Goal: Task Accomplishment & Management: Manage account settings

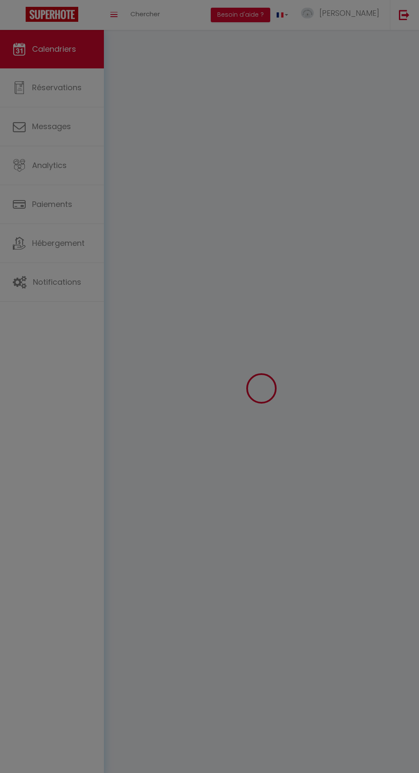
click at [356, 9] on div at bounding box center [209, 386] width 419 height 773
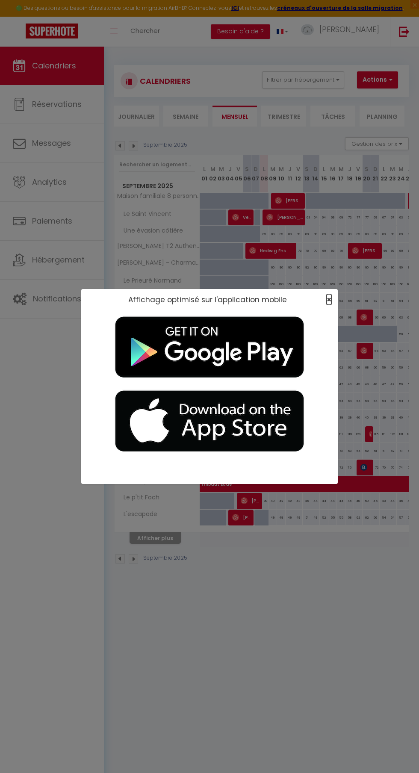
click at [329, 298] on span "×" at bounding box center [328, 299] width 5 height 11
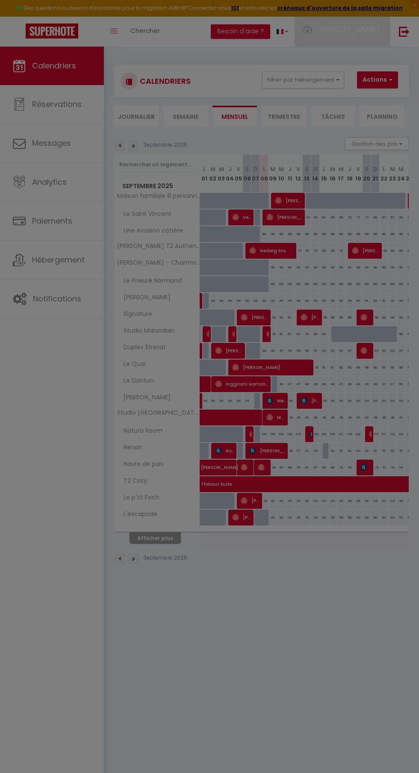
click at [362, 29] on span "[PERSON_NAME]" at bounding box center [349, 29] width 60 height 11
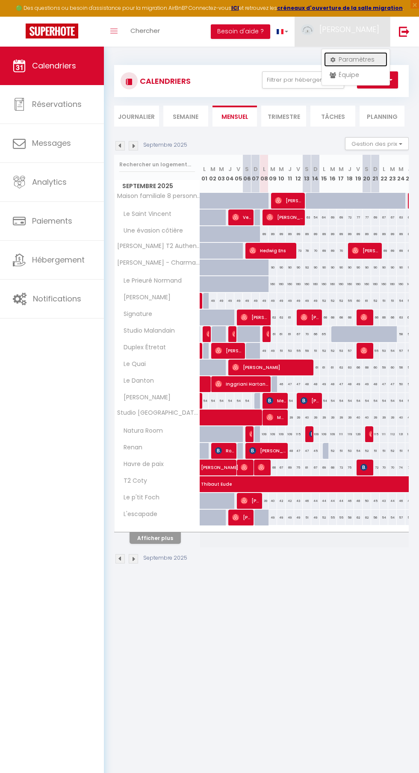
click at [361, 59] on link "Paramètres" at bounding box center [355, 59] width 63 height 15
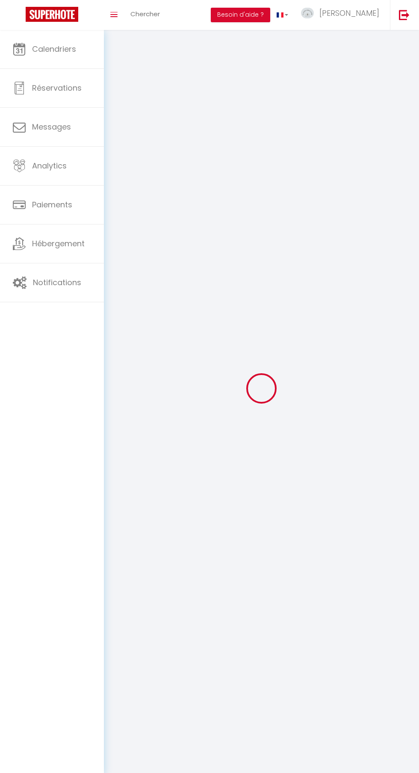
type input "[PERSON_NAME]"
type input "Berranger"
type input "0685134708"
type input "[STREET_ADDRESS] Affagard"
type input "76620"
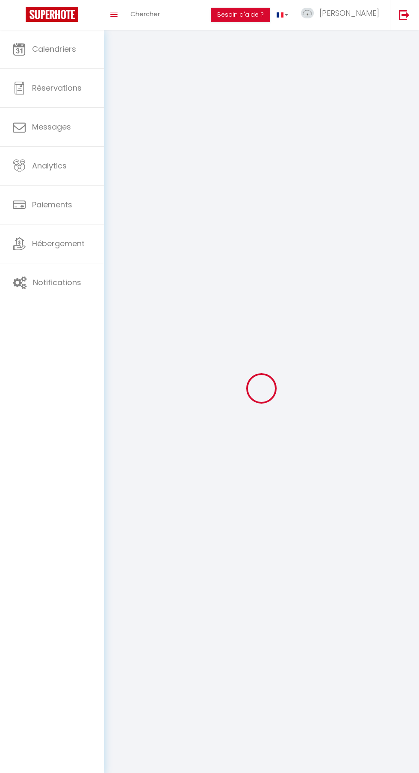
type input "[GEOGRAPHIC_DATA]"
select select "28"
type input "z42St4aItH5VBZrQrcy7ihy7R"
type input "A6i6qAUUigqYveJR821J8Xu66"
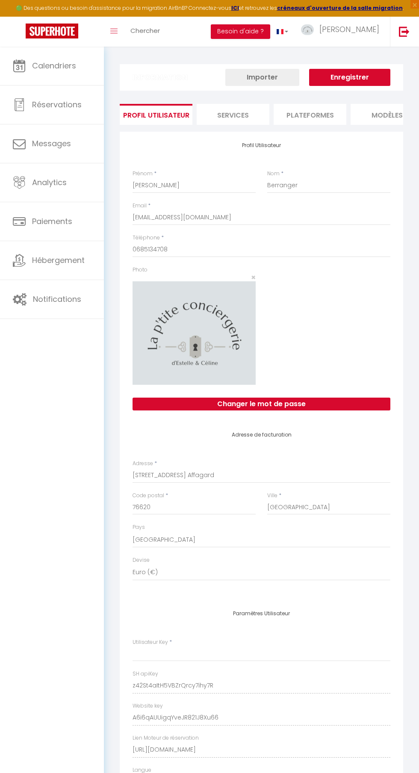
type input "z42St4aItH5VBZrQrcy7ihy7R"
type input "A6i6qAUUigqYveJR821J8Xu66"
type input "[URL][DOMAIN_NAME]"
select select "fr"
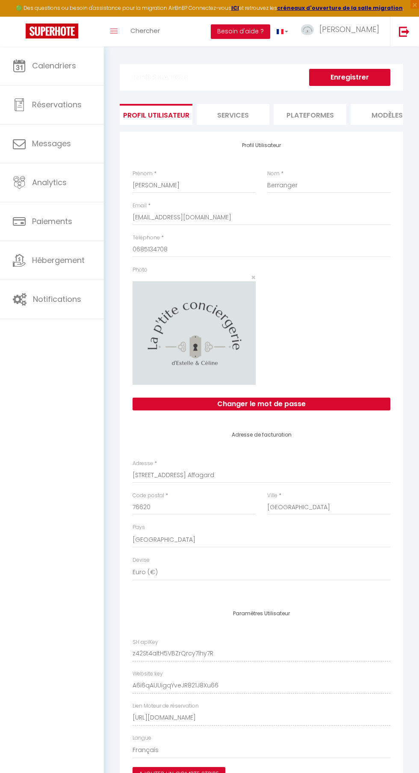
click at [322, 115] on li "Plateformes" at bounding box center [309, 114] width 73 height 21
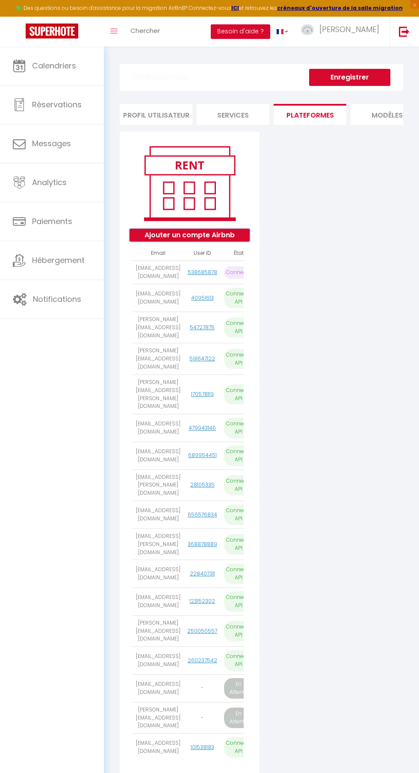
click at [207, 233] on button "Ajouter un compte Airbnb" at bounding box center [189, 235] width 120 height 13
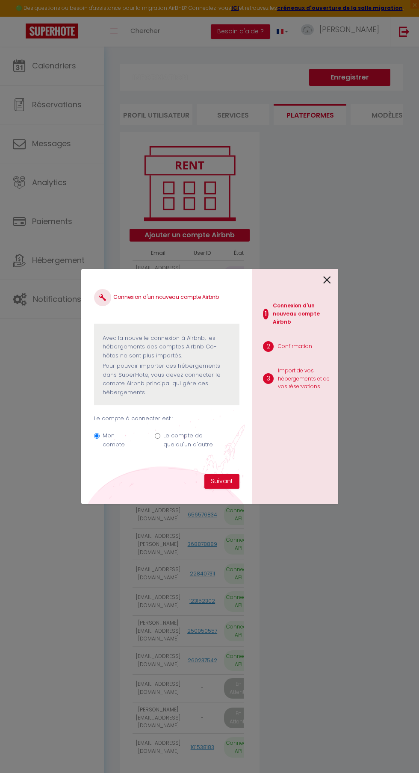
click at [159, 436] on input "Le compte de quelqu'un d'autre" at bounding box center [158, 436] width 6 height 6
radio input "true"
radio input "false"
click at [222, 476] on button "Suivant" at bounding box center [221, 481] width 35 height 15
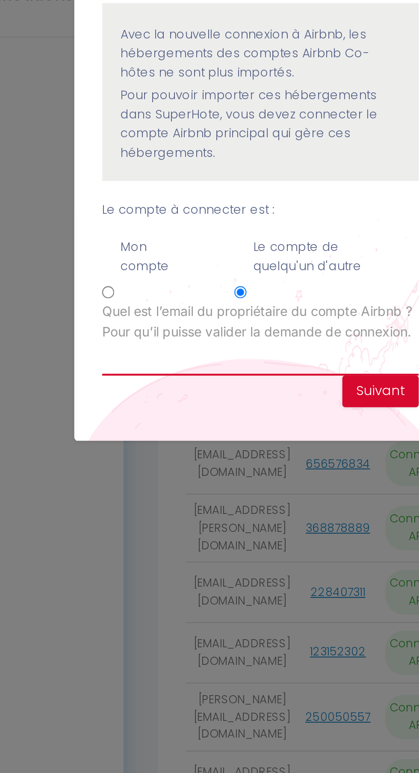
type input "[PERSON_NAME][EMAIL_ADDRESS][PERSON_NAME][DOMAIN_NAME]"
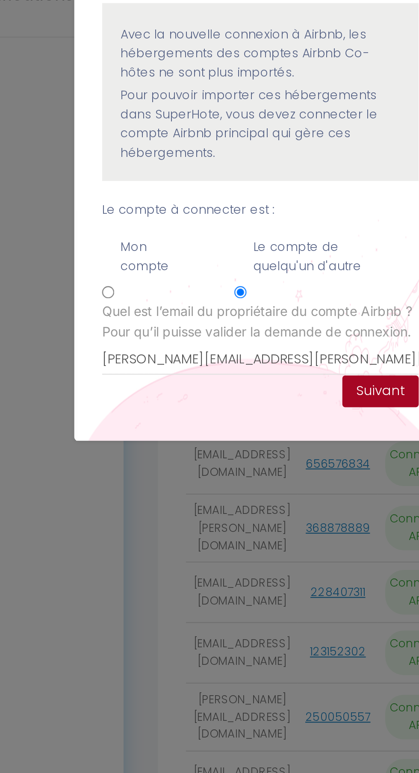
click at [218, 476] on button "Suivant" at bounding box center [221, 481] width 35 height 15
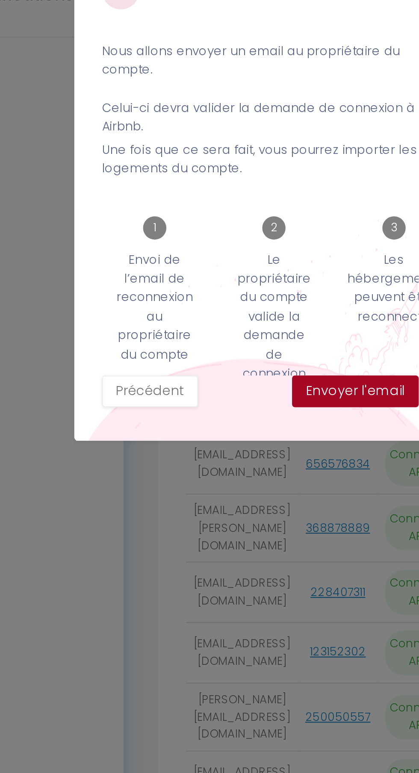
click at [212, 479] on button "Envoyer l'email" at bounding box center [210, 481] width 58 height 15
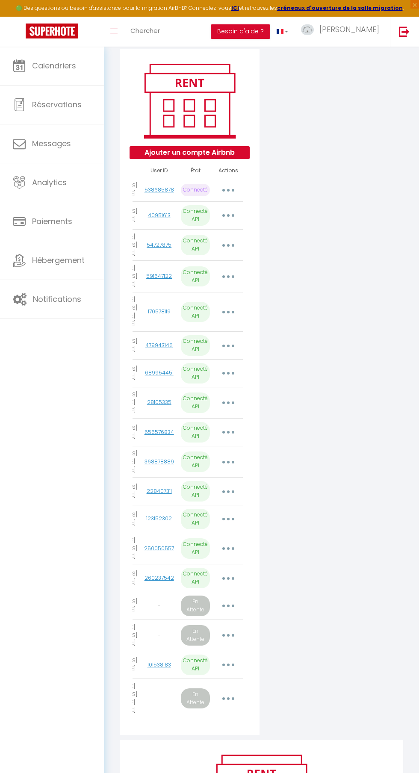
scroll to position [0, 91]
click at [223, 597] on button "button" at bounding box center [228, 605] width 23 height 16
click at [178, 650] on link "Supprimer" at bounding box center [189, 657] width 96 height 15
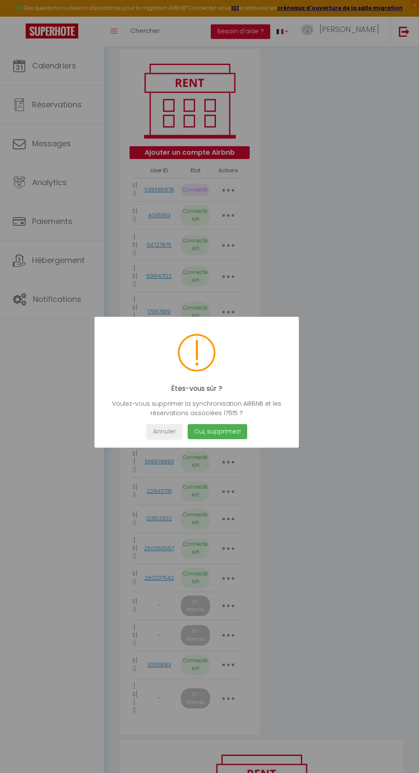
click at [237, 439] on button "Oui, supprimez!" at bounding box center [217, 431] width 59 height 15
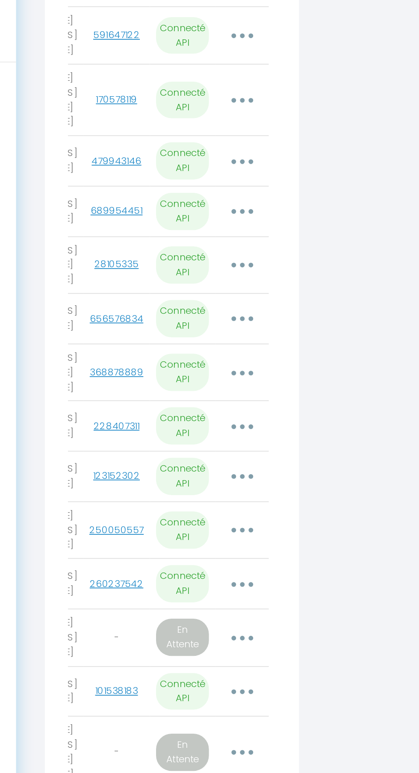
scroll to position [55, 0]
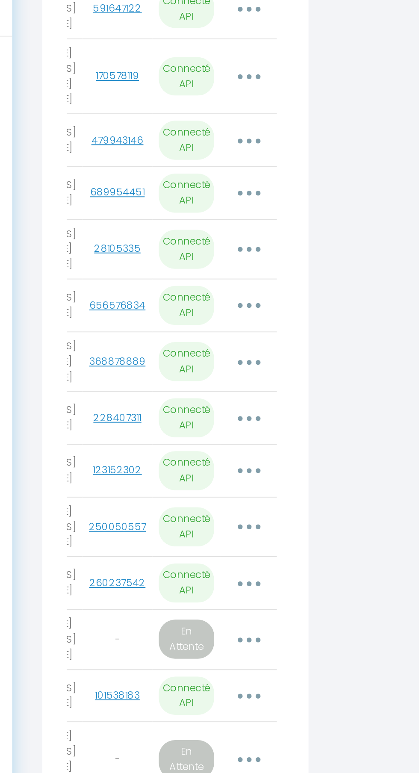
click at [226, 627] on button "button" at bounding box center [228, 635] width 23 height 16
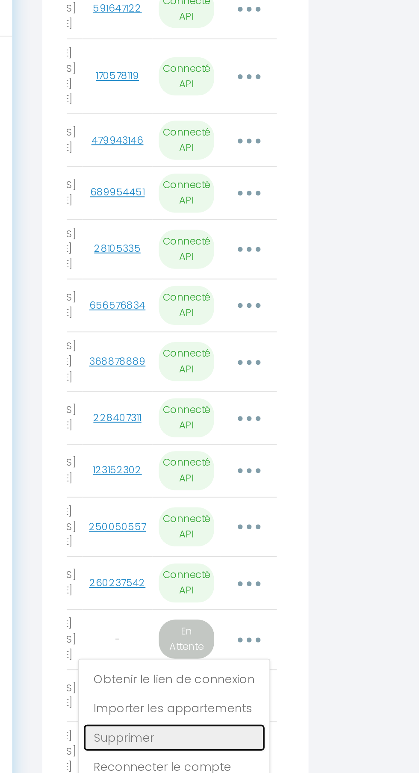
click at [185, 679] on link "Supprimer" at bounding box center [189, 686] width 96 height 15
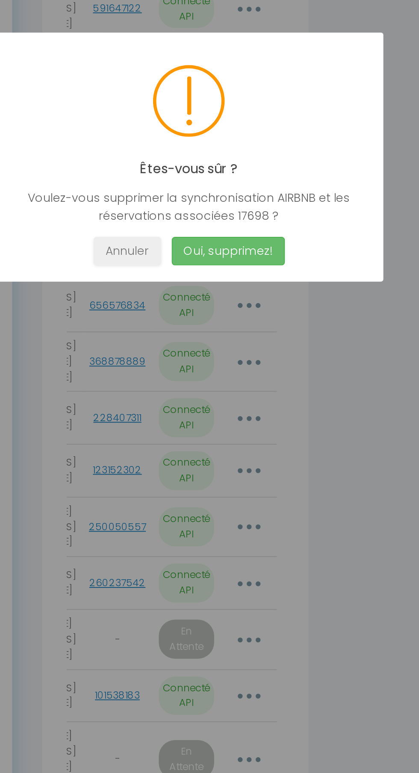
click at [229, 439] on button "Oui, supprimez!" at bounding box center [217, 431] width 59 height 15
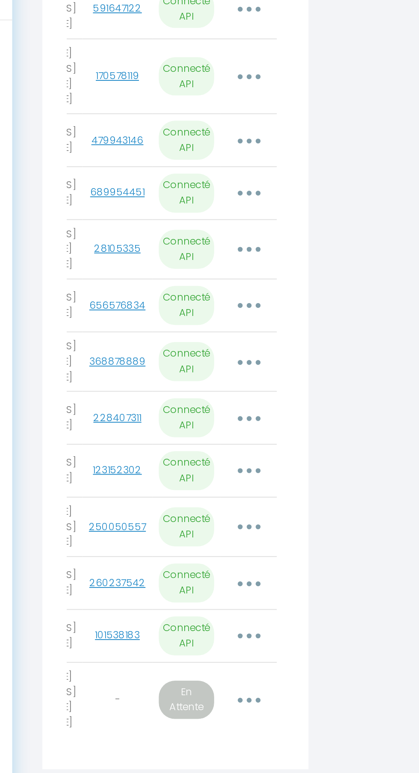
scroll to position [0, 0]
